Goal: Information Seeking & Learning: Learn about a topic

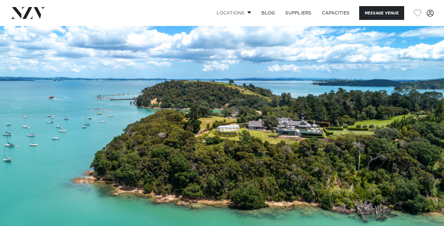
click at [247, 12] on span at bounding box center [249, 12] width 4 height 2
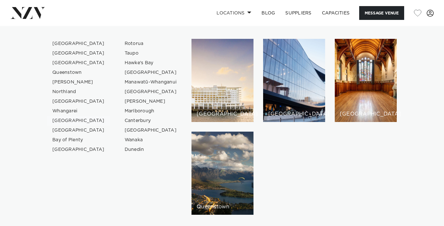
click at [68, 121] on link "[GEOGRAPHIC_DATA]" at bounding box center [78, 121] width 63 height 10
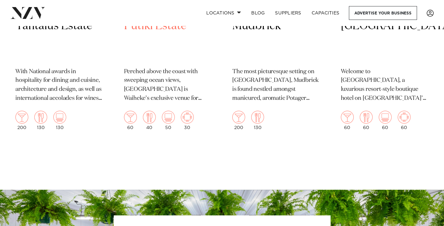
scroll to position [318, 0]
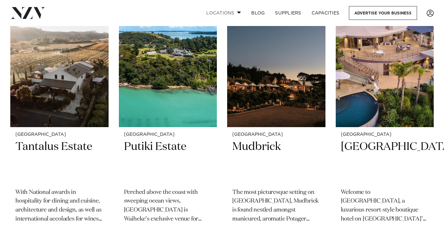
click at [236, 14] on link "Locations" at bounding box center [223, 13] width 45 height 14
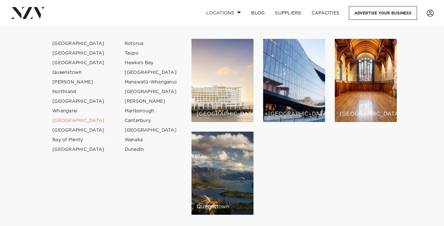
click at [72, 141] on link "Bay of Plenty" at bounding box center [78, 140] width 63 height 10
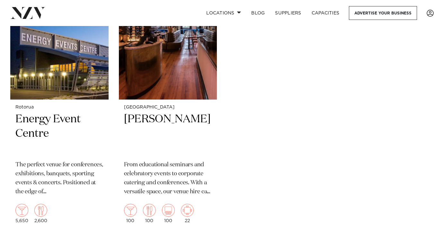
scroll to position [1422, 0]
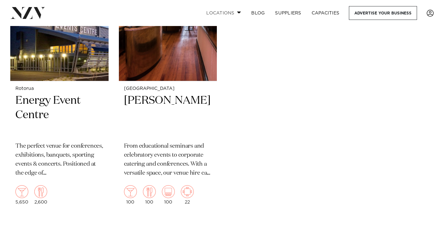
click at [236, 12] on link "Locations" at bounding box center [223, 13] width 45 height 14
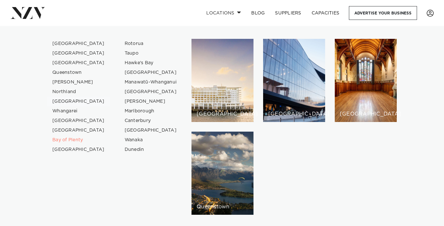
click at [74, 102] on link "[GEOGRAPHIC_DATA]" at bounding box center [78, 102] width 63 height 10
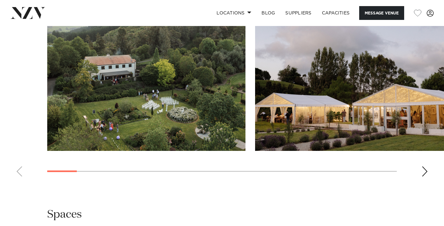
scroll to position [627, 0]
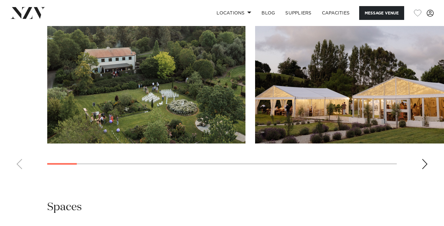
click at [423, 159] on div "Next slide" at bounding box center [425, 164] width 6 height 10
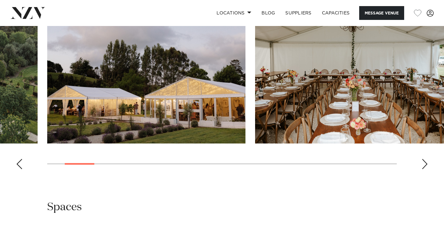
click at [423, 159] on div "Next slide" at bounding box center [425, 164] width 6 height 10
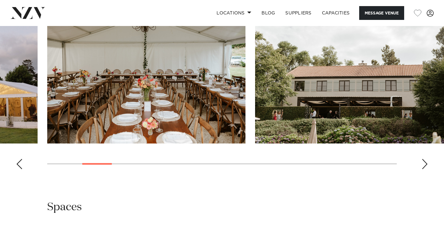
click at [424, 159] on div "Next slide" at bounding box center [425, 164] width 6 height 10
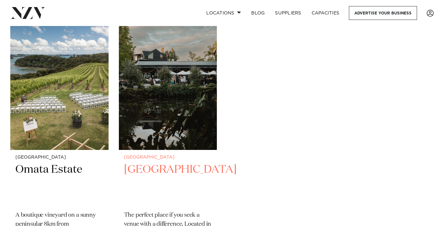
scroll to position [584, 0]
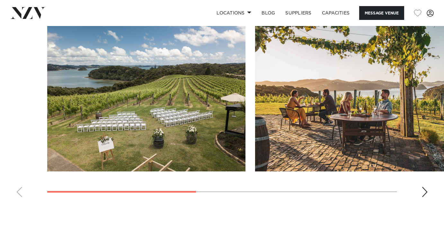
scroll to position [549, 0]
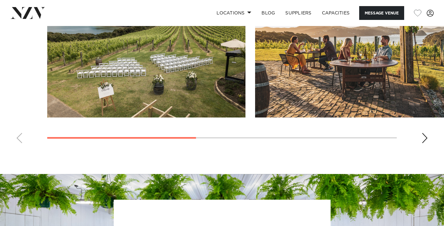
click at [424, 135] on div "Next slide" at bounding box center [425, 138] width 6 height 10
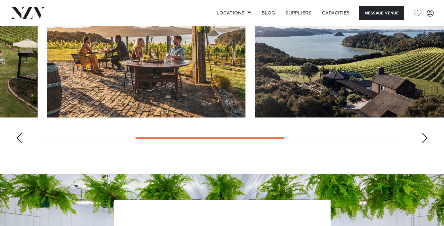
click at [425, 135] on div "Next slide" at bounding box center [425, 138] width 6 height 10
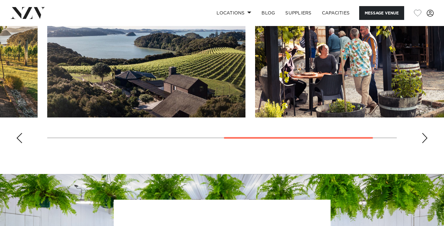
click at [424, 135] on div "Next slide" at bounding box center [425, 138] width 6 height 10
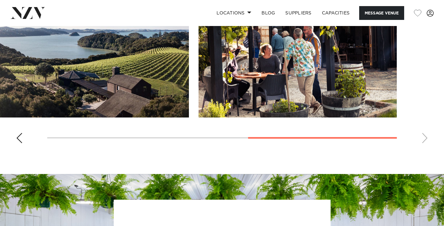
click at [22, 145] on swiper-container at bounding box center [222, 60] width 444 height 176
click at [14, 133] on swiper-container at bounding box center [222, 60] width 444 height 176
click at [17, 136] on div "Previous slide" at bounding box center [19, 138] width 6 height 10
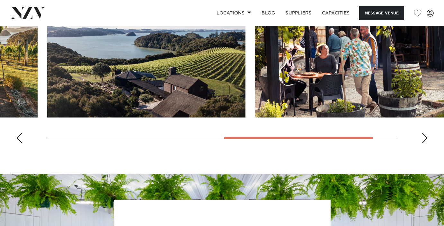
click at [19, 139] on div "Previous slide" at bounding box center [19, 138] width 6 height 10
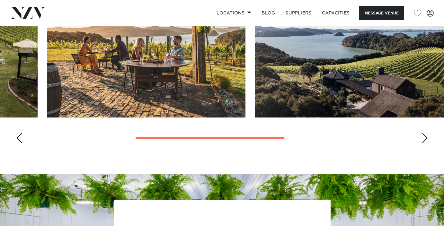
click at [19, 138] on div "Previous slide" at bounding box center [19, 138] width 6 height 10
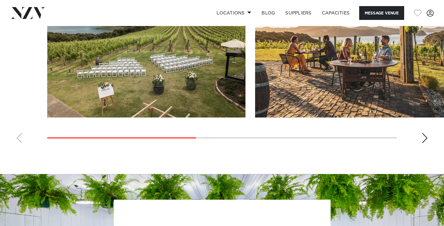
click at [19, 138] on swiper-container at bounding box center [222, 60] width 444 height 176
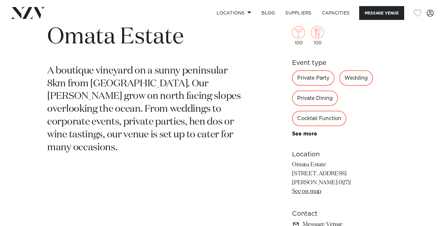
scroll to position [109, 0]
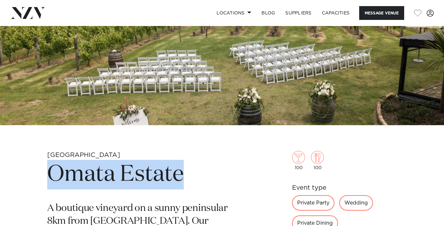
drag, startPoint x: 185, startPoint y: 177, endPoint x: 17, endPoint y: 180, distance: 167.5
copy h1 "Omata Estate"
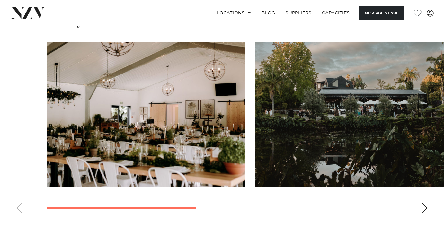
scroll to position [476, 0]
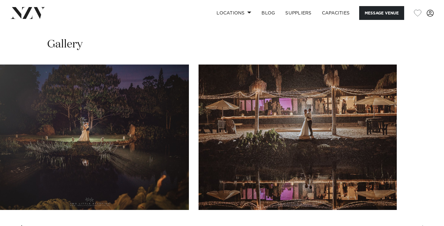
click at [426, 191] on swiper-container at bounding box center [222, 153] width 444 height 176
